Goal: Information Seeking & Learning: Learn about a topic

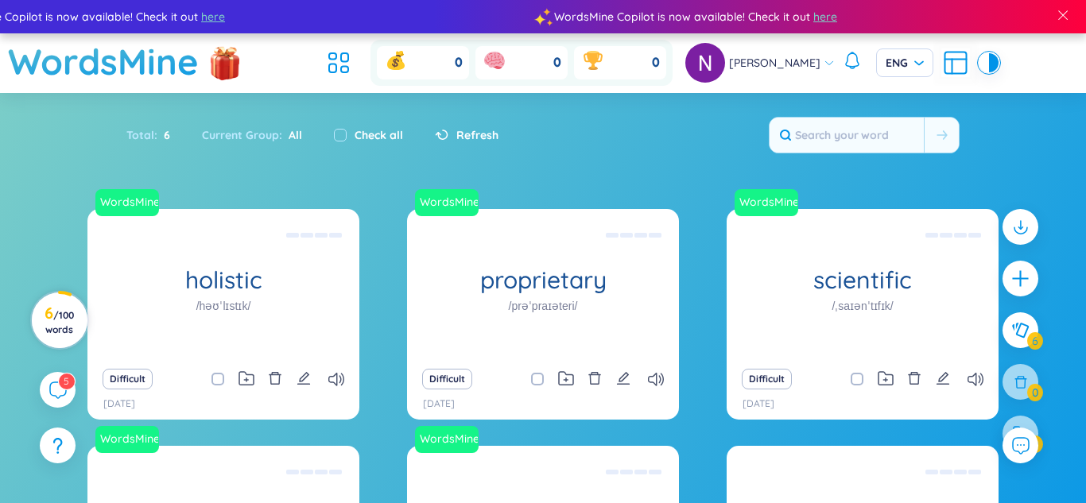
click at [52, 316] on h3 "6 / 100 words" at bounding box center [59, 321] width 36 height 29
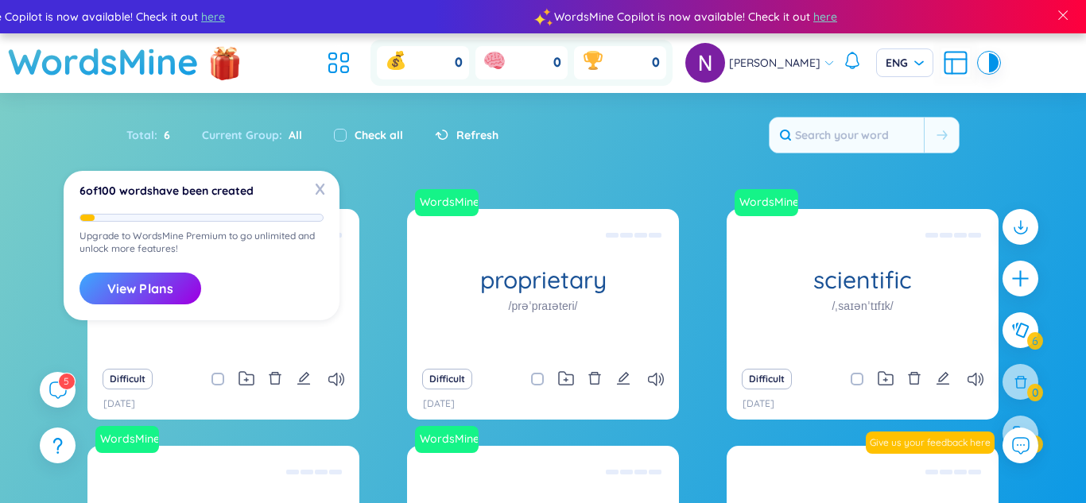
click at [33, 188] on section "Sort Alphabet Ascending Alphabet Descending Time-based Ascending Time-based Des…" at bounding box center [543, 400] width 1086 height 615
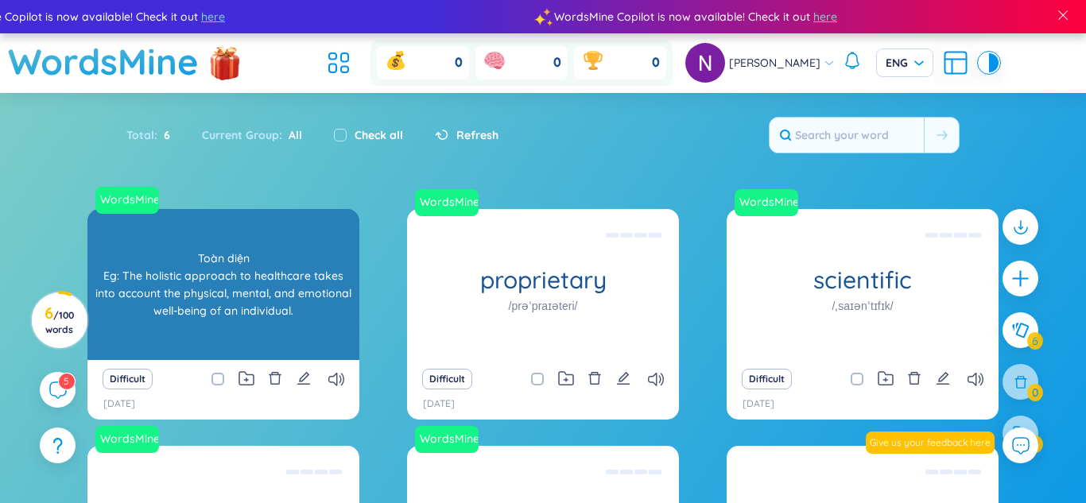
click at [149, 333] on div "holistic /həʊˈlɪstɪk/" at bounding box center [223, 284] width 272 height 151
click at [159, 251] on div "Toàn diện Eg: The holistic approach to healthcare takes into account the physic…" at bounding box center [223, 284] width 256 height 143
click at [160, 262] on div "Toàn diện Eg: The holistic approach to healthcare takes into account the physic…" at bounding box center [223, 284] width 256 height 143
click at [199, 259] on div "Toàn diện Eg: The holistic approach to healthcare takes into account the physic…" at bounding box center [223, 284] width 256 height 143
click at [161, 230] on div "Toàn diện Eg: The holistic approach to healthcare takes into account the physic…" at bounding box center [223, 284] width 256 height 143
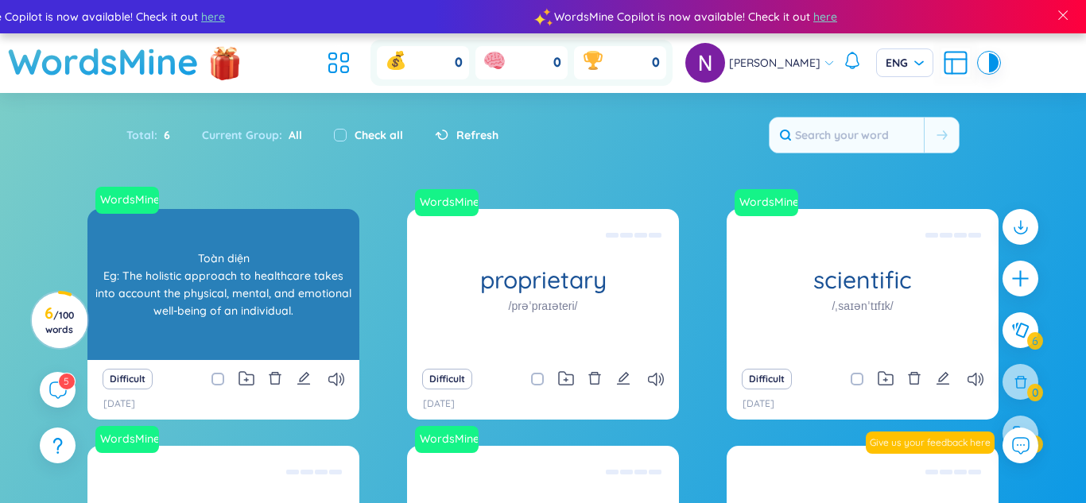
click at [134, 327] on div "Toàn diện Eg: The holistic approach to healthcare takes into account the physic…" at bounding box center [223, 284] width 256 height 143
click at [182, 304] on div "Toàn diện Eg: The holistic approach to healthcare takes into account the physic…" at bounding box center [223, 284] width 256 height 143
click at [156, 201] on link "WordsMine" at bounding box center [127, 200] width 67 height 16
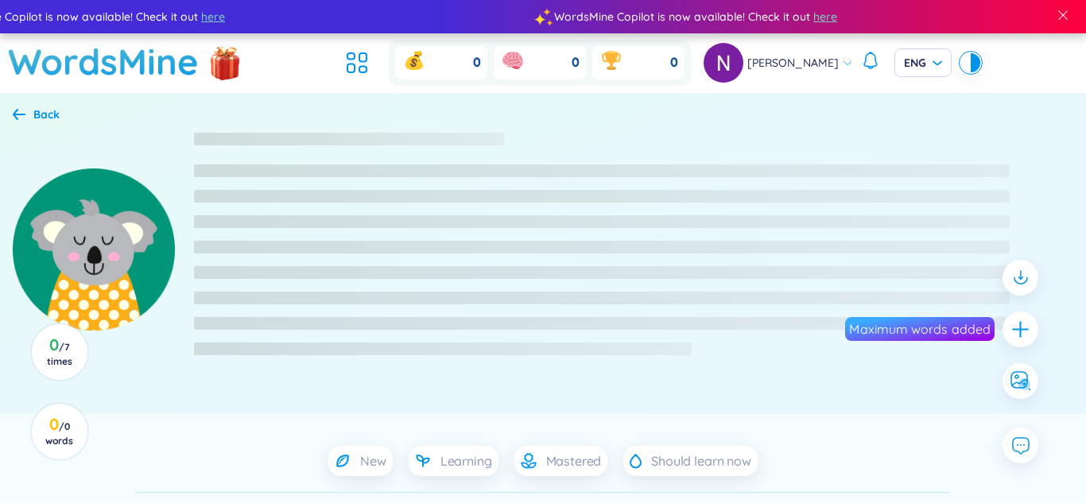
click at [121, 200] on img at bounding box center [94, 250] width 162 height 162
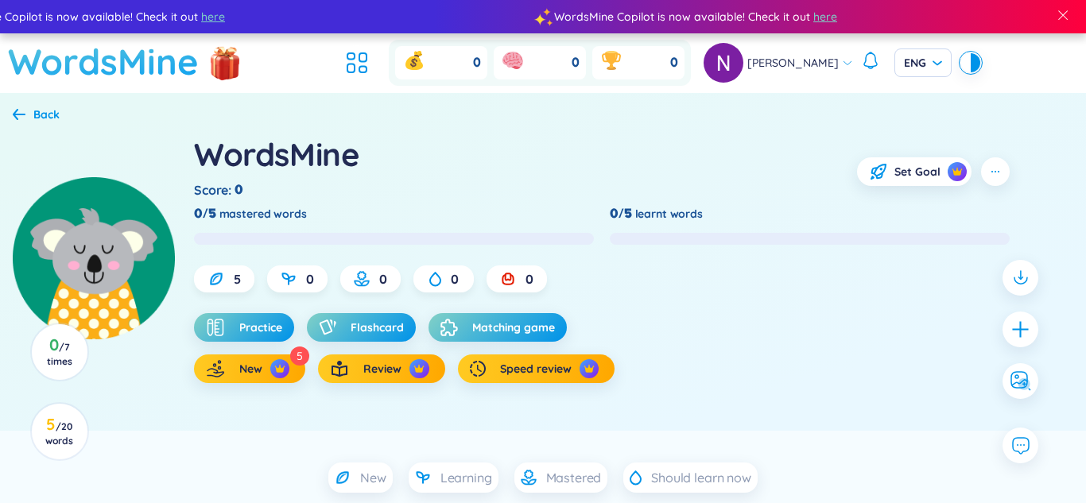
click at [21, 89] on h1 "WordsMine" at bounding box center [103, 61] width 191 height 56
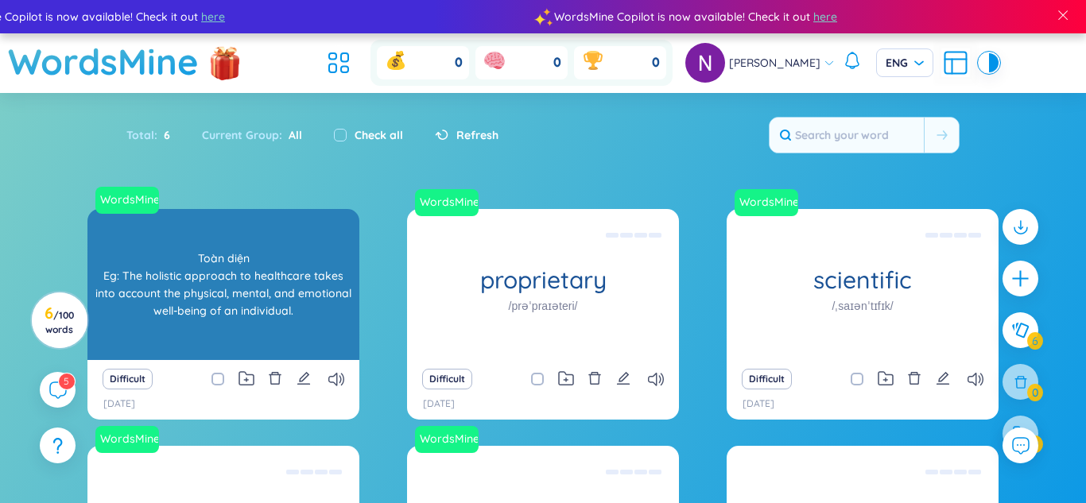
click at [156, 288] on h1 "holistic" at bounding box center [223, 280] width 272 height 28
click at [149, 273] on div "Toàn diện Eg: The holistic approach to healthcare takes into account the physic…" at bounding box center [223, 284] width 256 height 143
click at [158, 281] on div "Toàn diện Eg: The holistic approach to healthcare takes into account the physic…" at bounding box center [223, 284] width 256 height 143
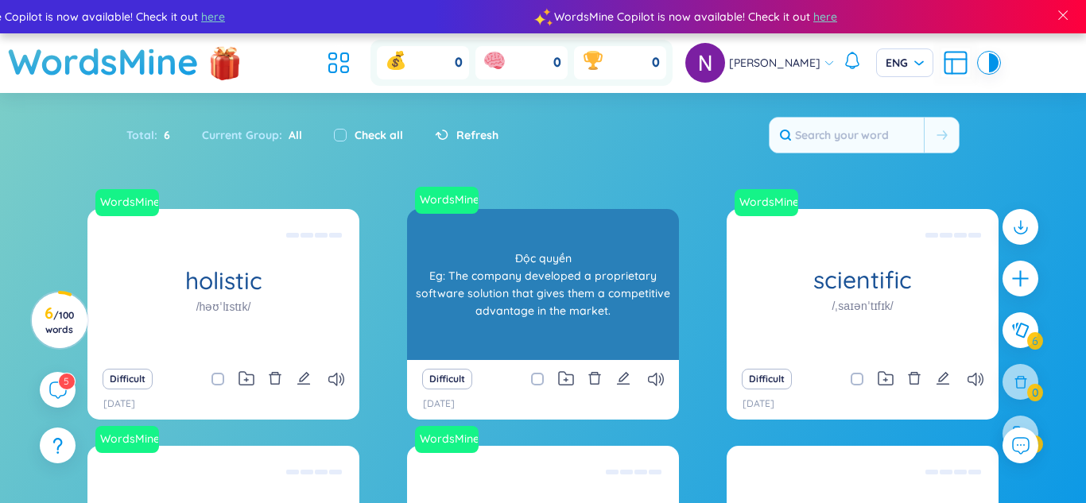
click at [496, 291] on h1 "proprietary" at bounding box center [543, 280] width 272 height 28
click at [438, 290] on div "Độc quyền Eg: The company developed a proprietary software solution that gives …" at bounding box center [543, 284] width 256 height 143
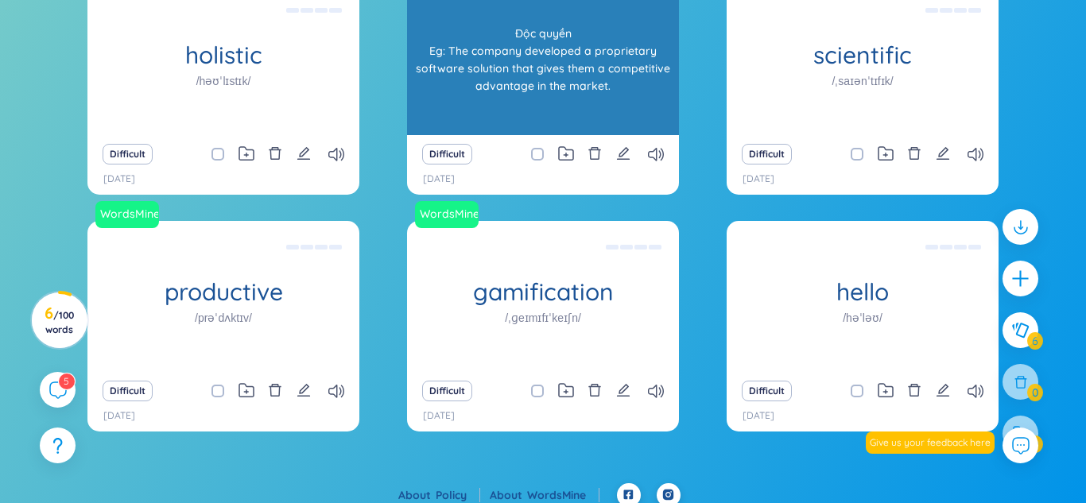
scroll to position [234, 0]
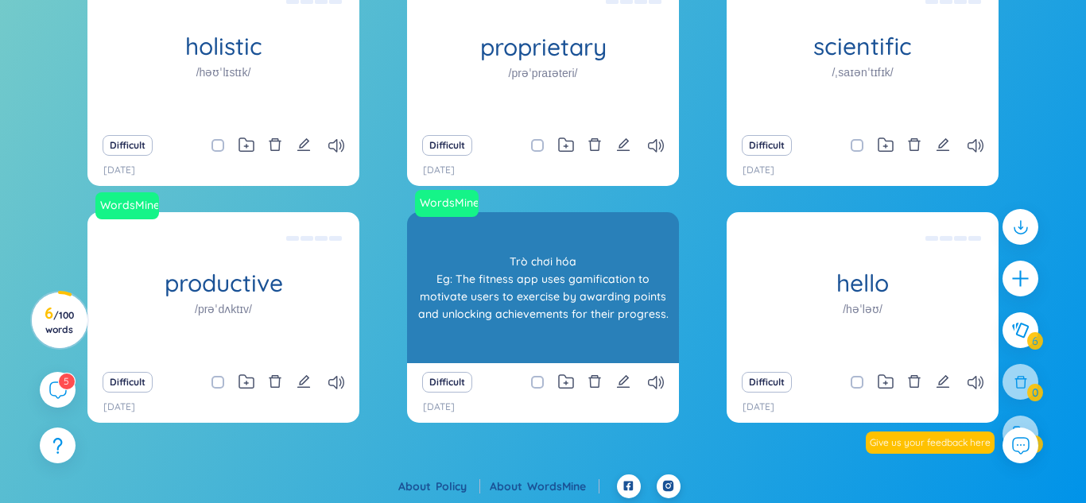
click at [446, 316] on div "gamification /ˌɡeɪmɪfɪˈkeɪʃn/" at bounding box center [543, 287] width 272 height 151
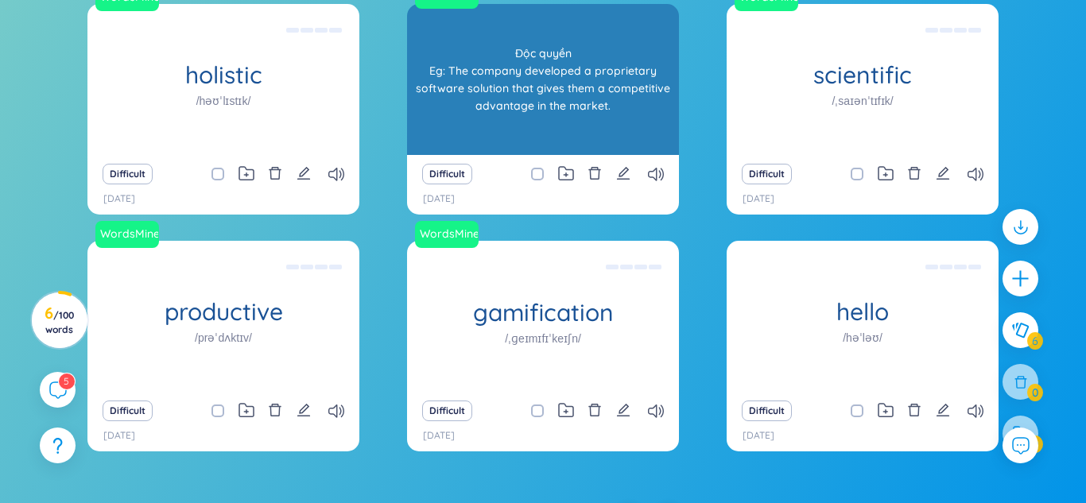
scroll to position [207, 0]
